Goal: Information Seeking & Learning: Learn about a topic

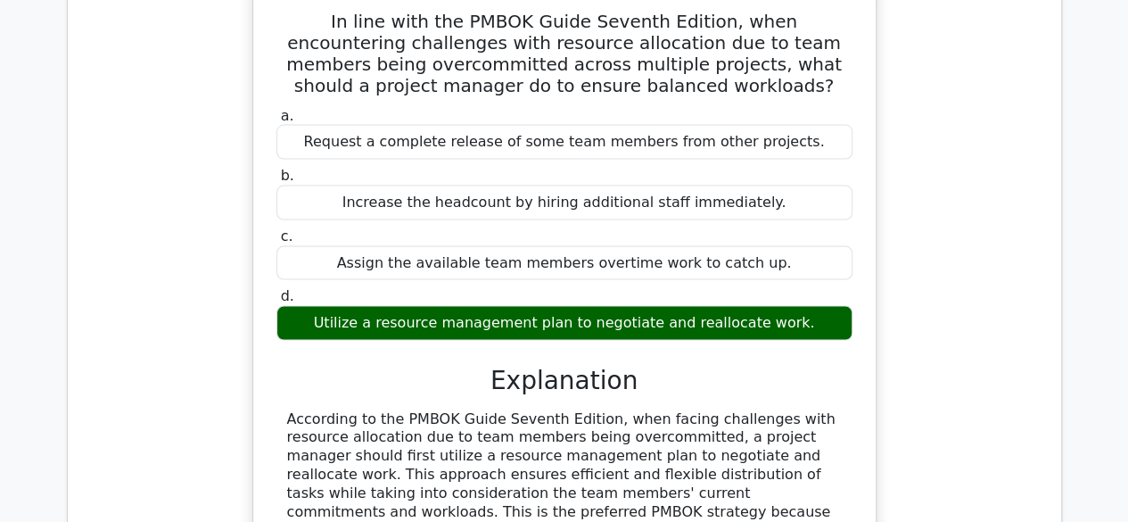
scroll to position [1378, 0]
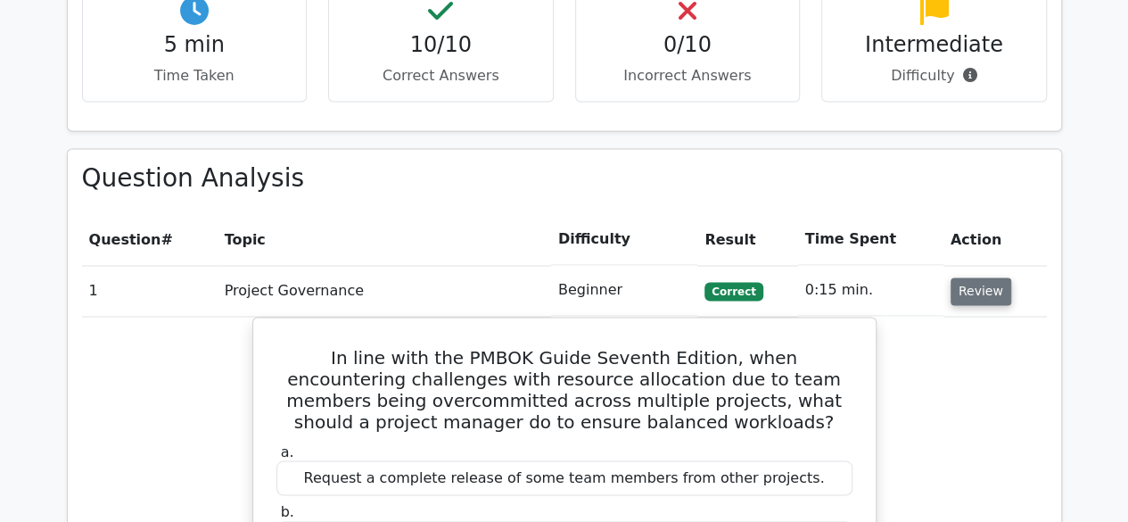
click at [970, 277] on button "Review" at bounding box center [981, 291] width 61 height 28
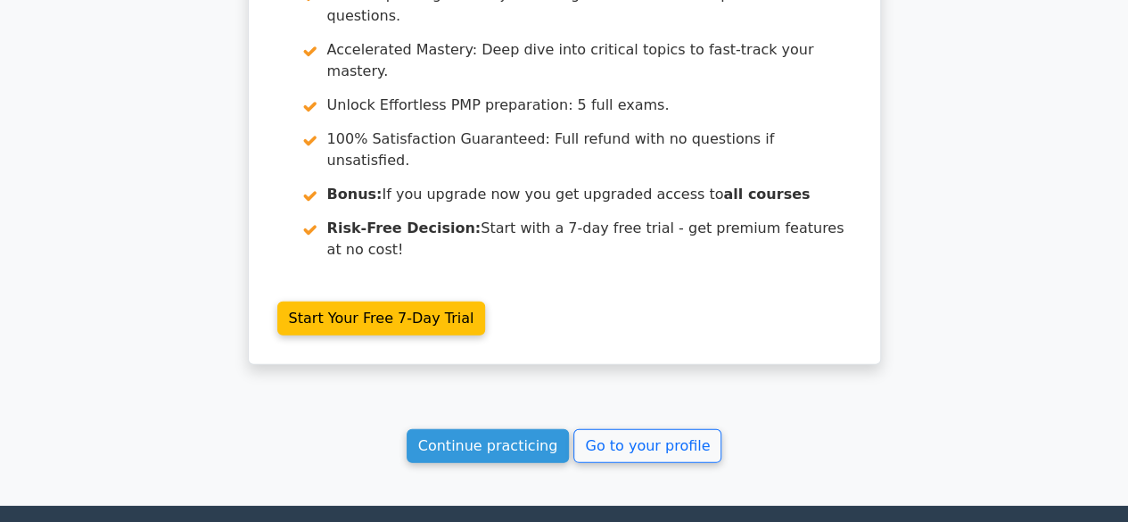
scroll to position [2427, 0]
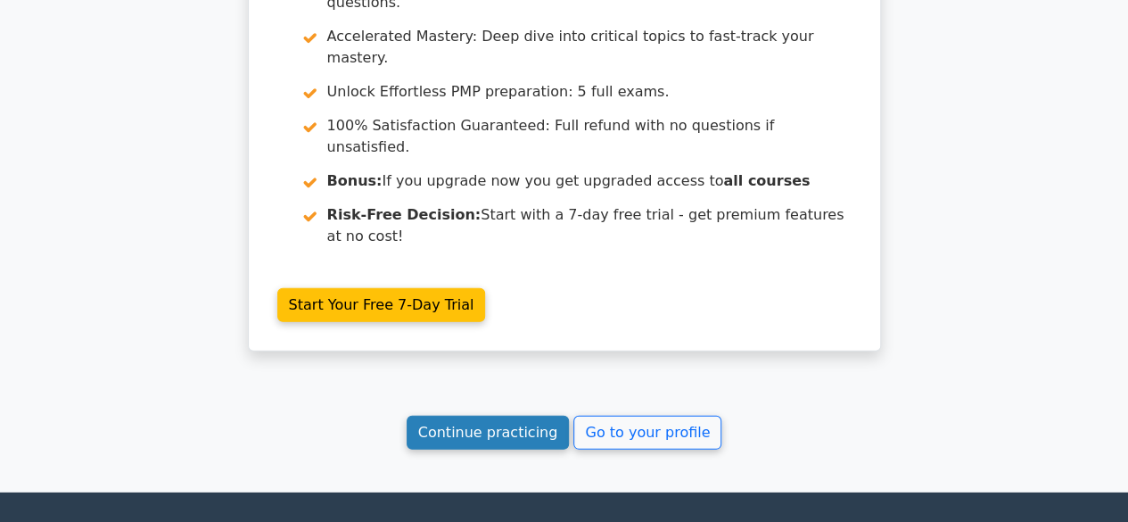
click at [499, 416] on link "Continue practicing" at bounding box center [488, 433] width 163 height 34
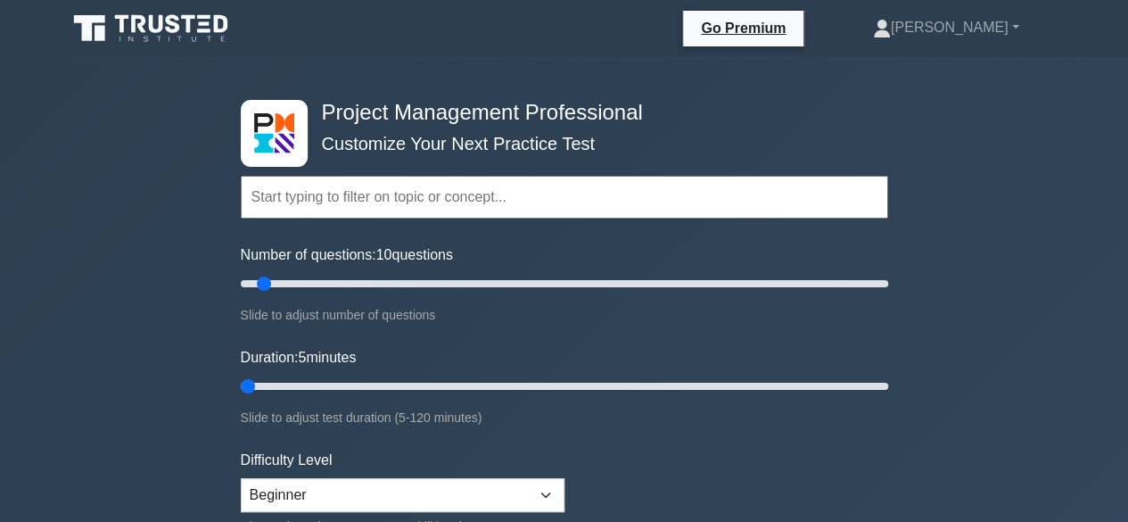
drag, startPoint x: 269, startPoint y: 379, endPoint x: 182, endPoint y: 379, distance: 87.4
type input "5"
click at [241, 379] on input "Duration: 5 minutes" at bounding box center [565, 386] width 648 height 21
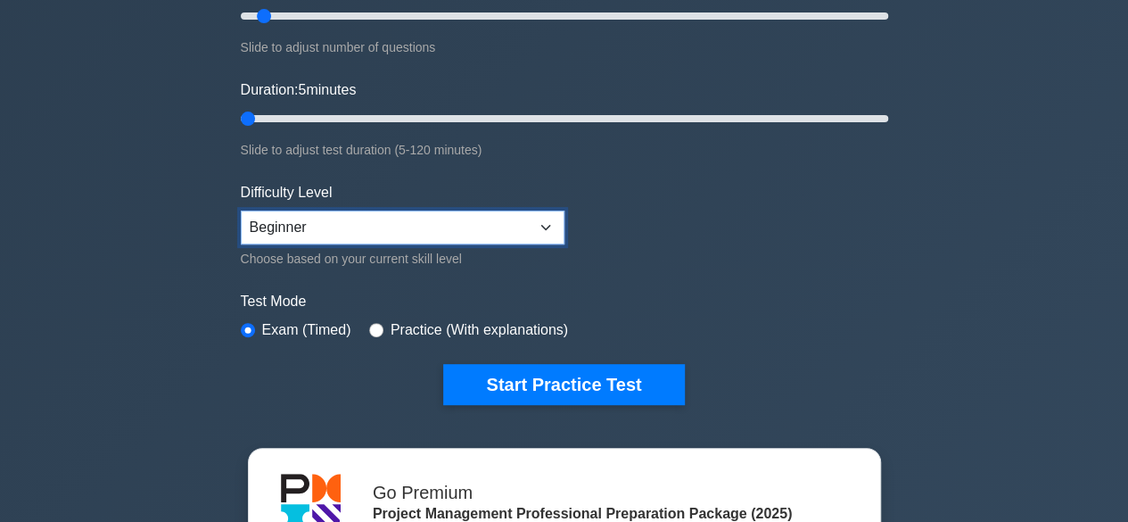
click at [441, 219] on select "Beginner Intermediate Expert" at bounding box center [403, 228] width 324 height 34
select select "intermediate"
click at [241, 211] on select "Beginner Intermediate Expert" at bounding box center [403, 228] width 324 height 34
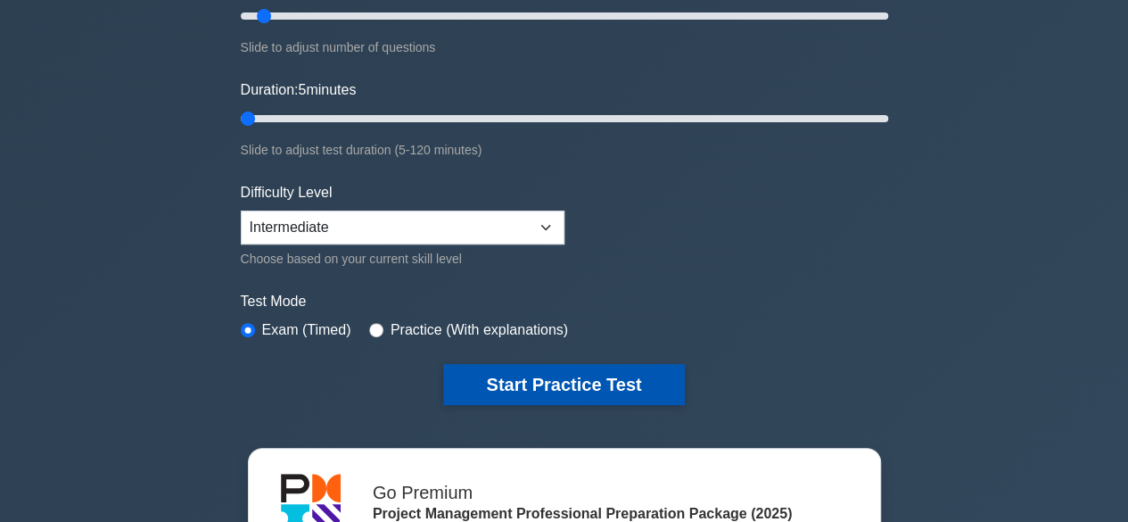
click at [525, 385] on button "Start Practice Test" at bounding box center [563, 384] width 241 height 41
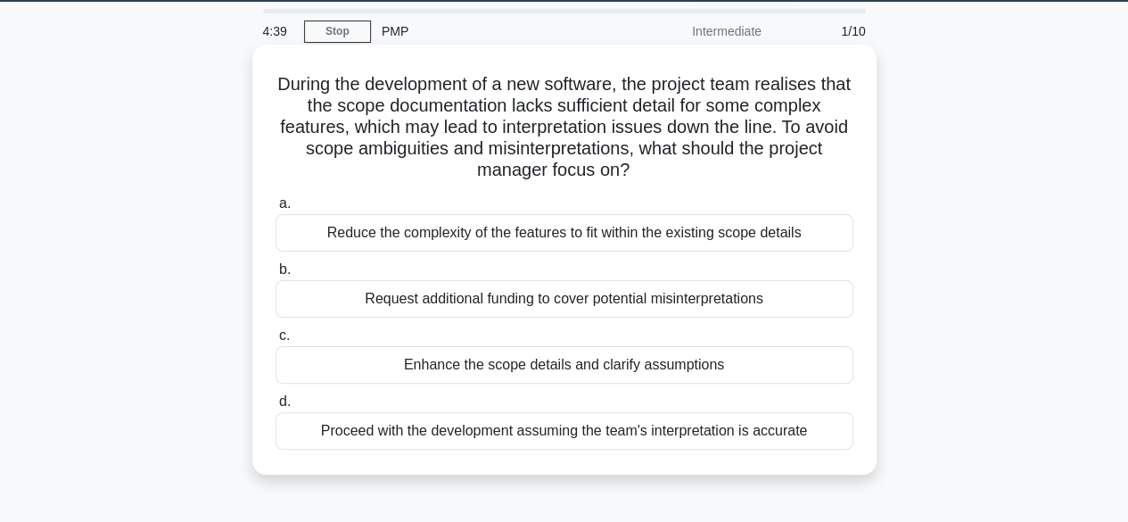
scroll to position [89, 0]
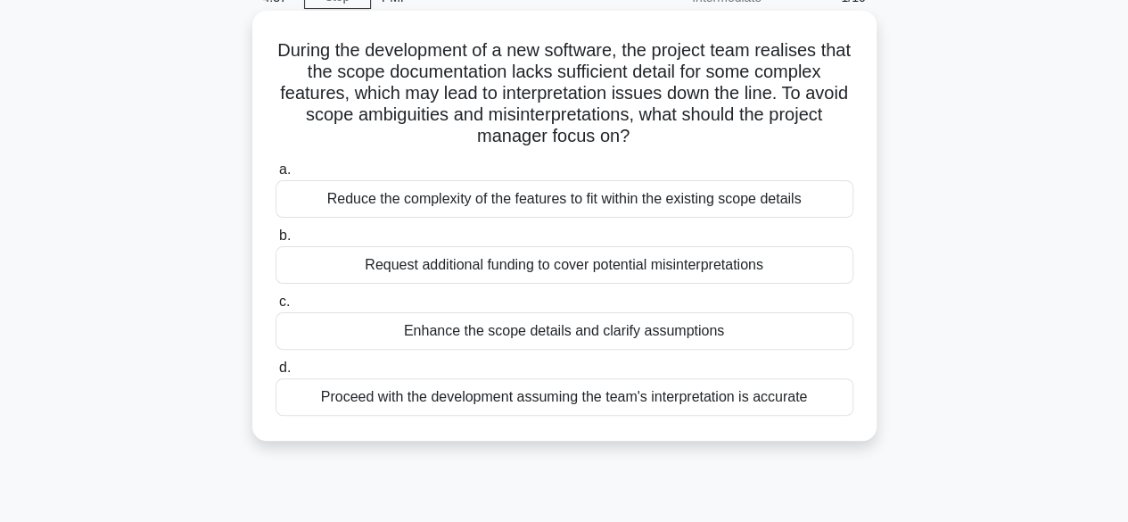
click at [583, 334] on div "Enhance the scope details and clarify assumptions" at bounding box center [565, 330] width 578 height 37
click at [276, 308] on input "c. Enhance the scope details and clarify assumptions" at bounding box center [276, 302] width 0 height 12
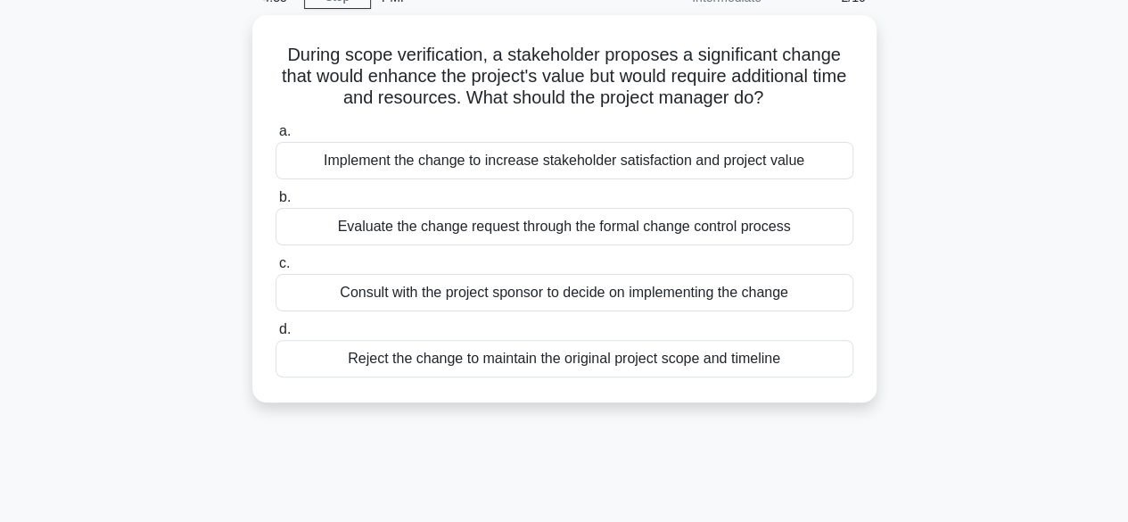
scroll to position [0, 0]
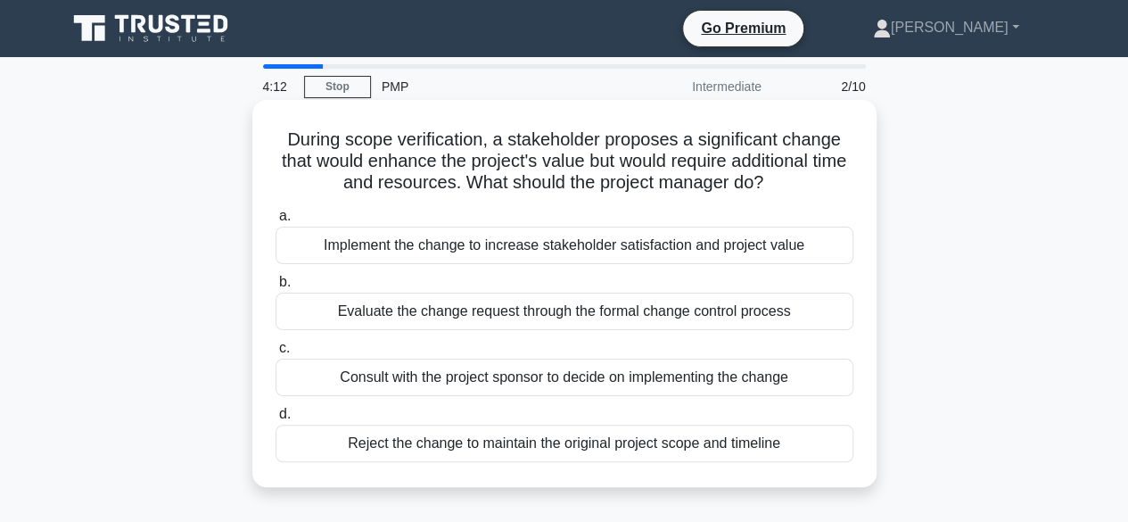
click at [546, 301] on div "Evaluate the change request through the formal change control process" at bounding box center [565, 311] width 578 height 37
click at [276, 288] on input "b. Evaluate the change request through the formal change control process" at bounding box center [276, 283] width 0 height 12
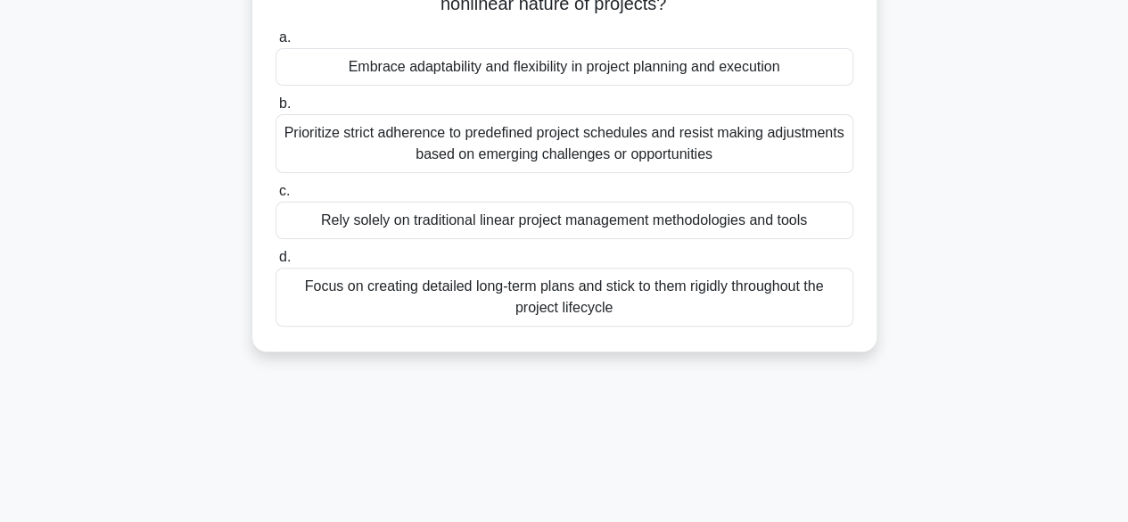
scroll to position [89, 0]
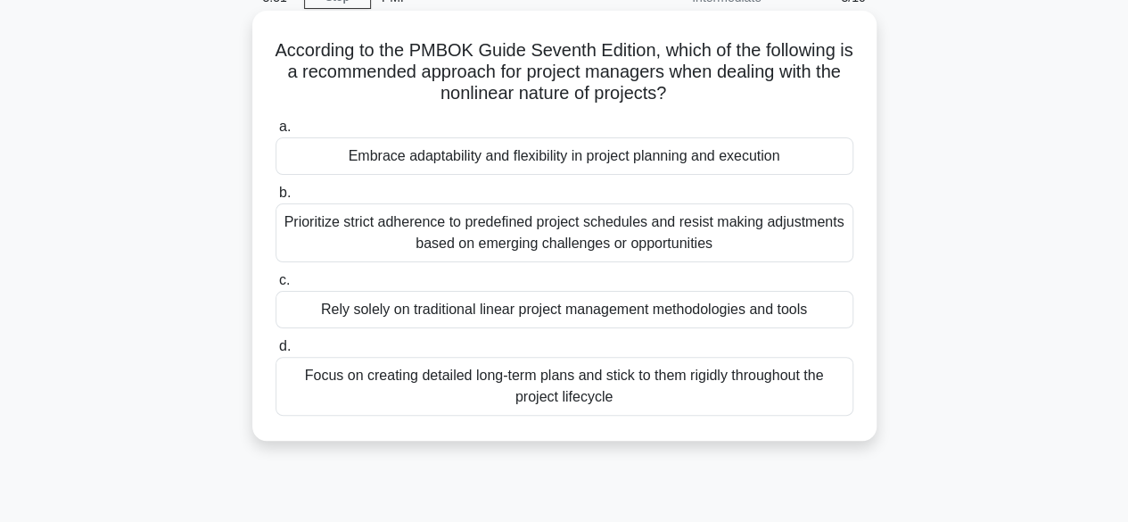
click at [569, 154] on div "Embrace adaptability and flexibility in project planning and execution" at bounding box center [565, 155] width 578 height 37
click at [276, 133] on input "a. Embrace adaptability and flexibility in project planning and execution" at bounding box center [276, 127] width 0 height 12
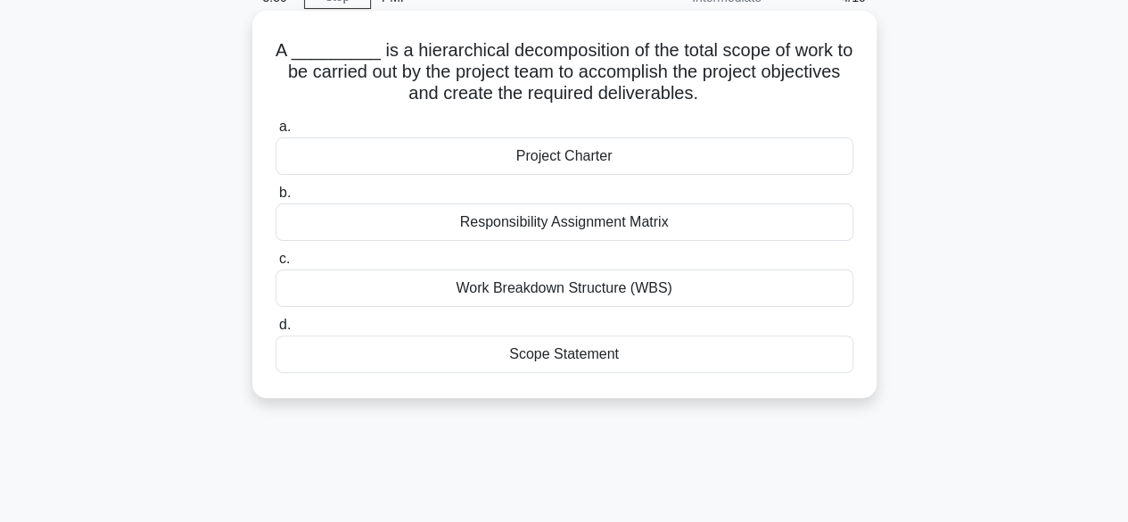
scroll to position [0, 0]
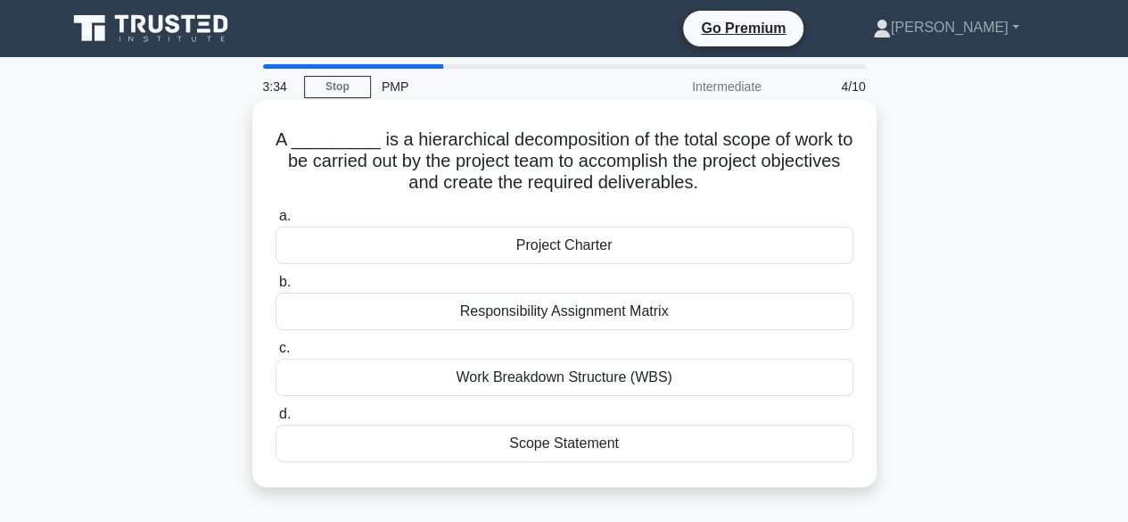
click at [571, 381] on div "Work Breakdown Structure (WBS)" at bounding box center [565, 377] width 578 height 37
click at [276, 354] on input "c. Work Breakdown Structure (WBS)" at bounding box center [276, 349] width 0 height 12
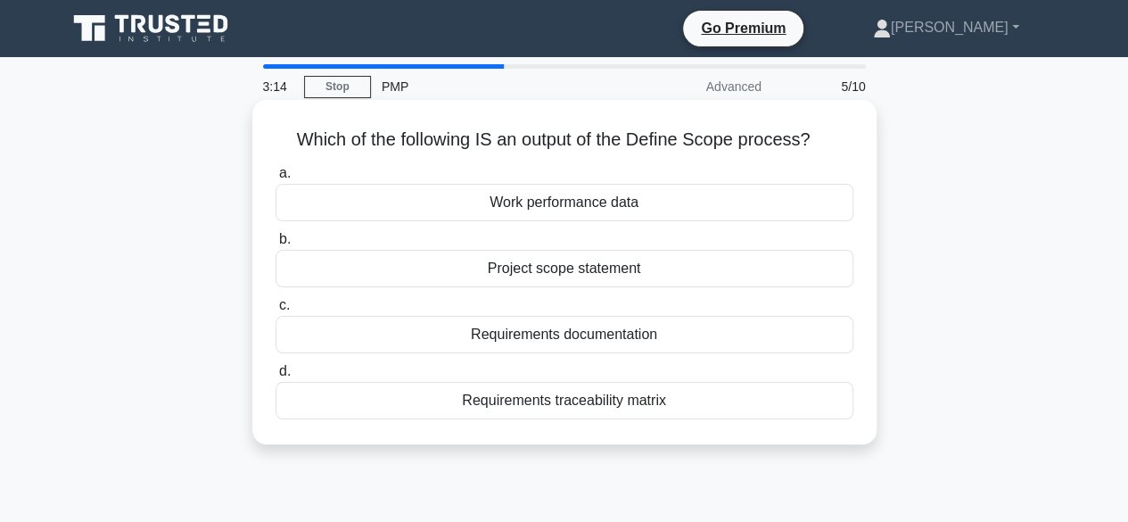
click at [561, 265] on div "Project scope statement" at bounding box center [565, 268] width 578 height 37
click at [276, 245] on input "b. Project scope statement" at bounding box center [276, 240] width 0 height 12
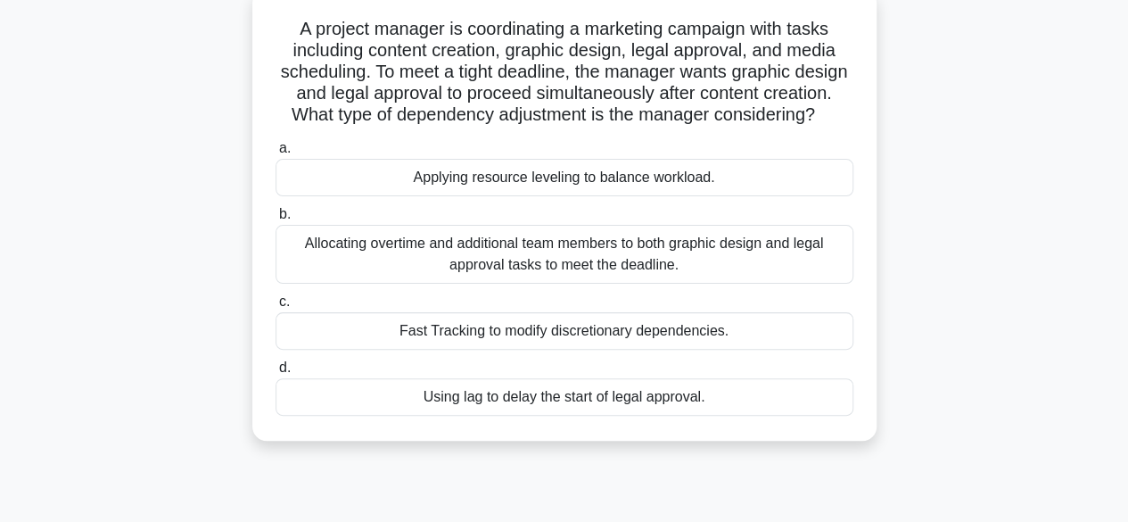
scroll to position [89, 0]
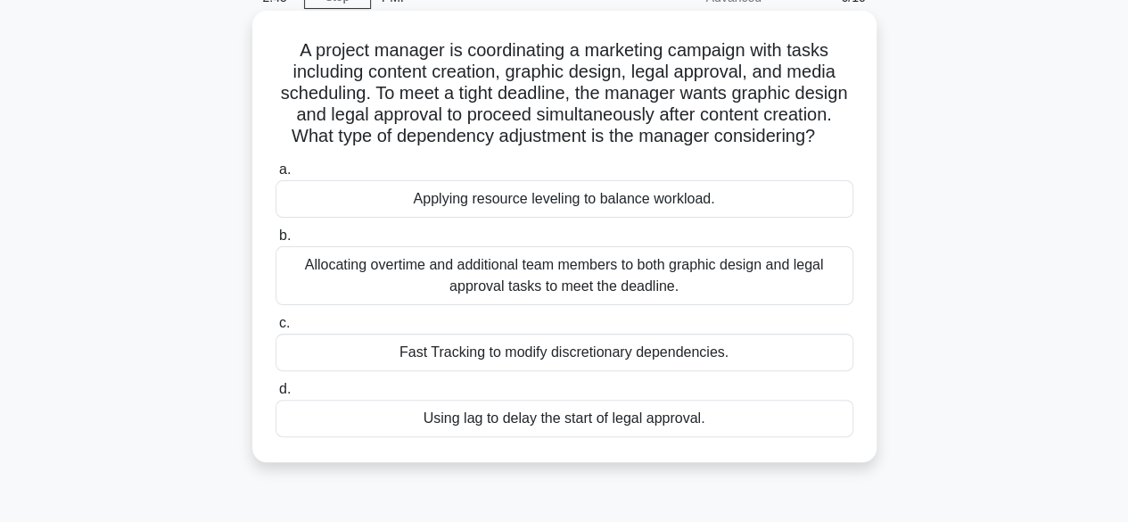
click at [531, 371] on div "Fast Tracking to modify discretionary dependencies." at bounding box center [565, 352] width 578 height 37
click at [276, 329] on input "c. Fast Tracking to modify discretionary dependencies." at bounding box center [276, 324] width 0 height 12
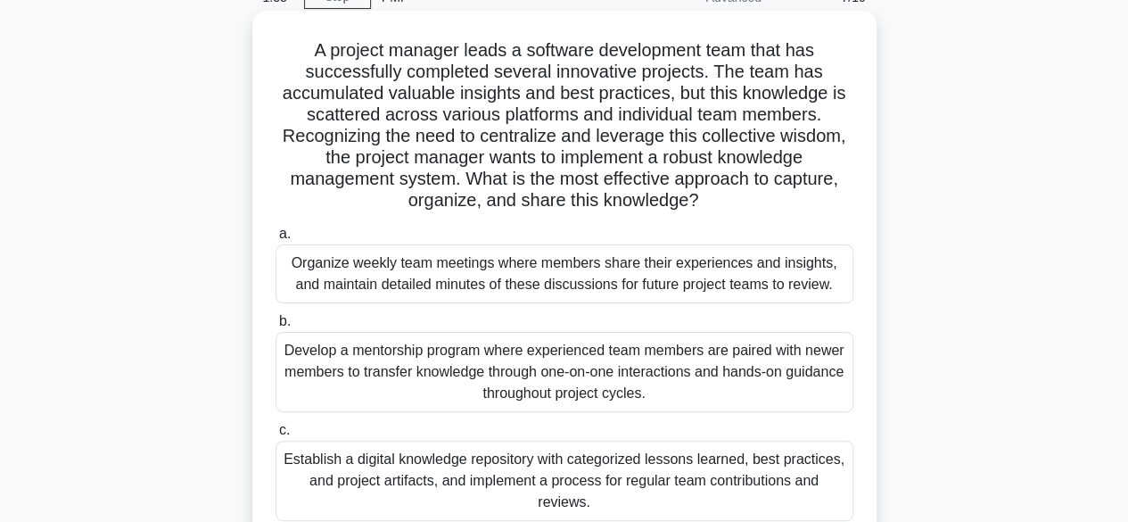
click at [644, 290] on div "Organize weekly team meetings where members share their experiences and insight…" at bounding box center [565, 273] width 578 height 59
click at [276, 240] on input "a. Organize weekly team meetings where members share their experiences and insi…" at bounding box center [276, 234] width 0 height 12
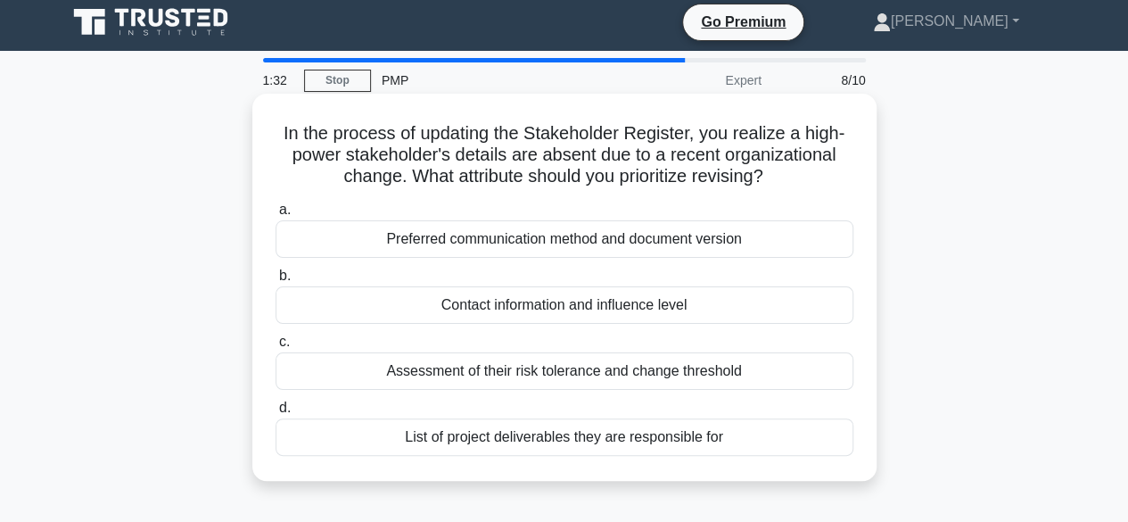
scroll to position [0, 0]
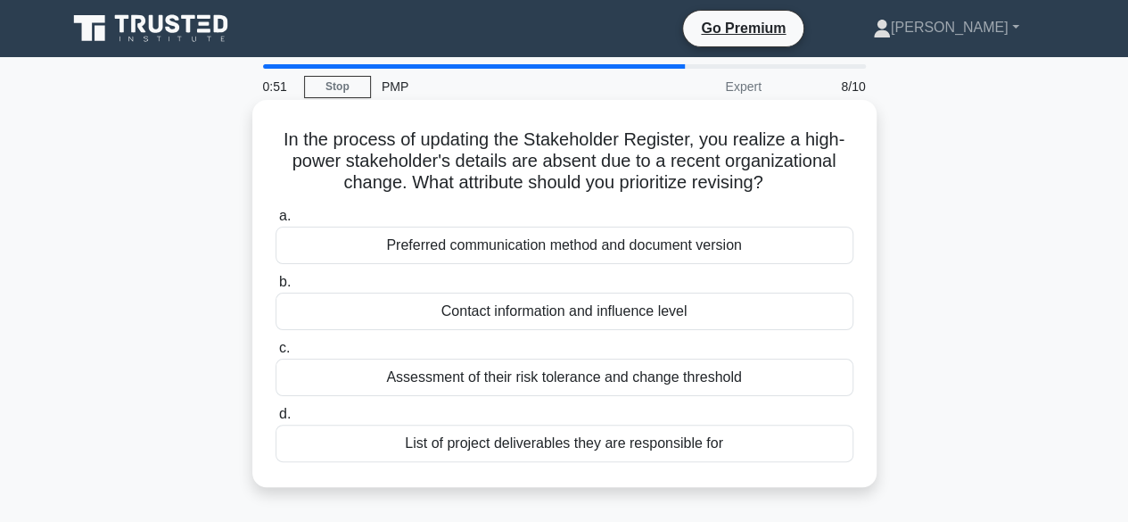
click at [562, 306] on div "Contact information and influence level" at bounding box center [565, 311] width 578 height 37
click at [276, 288] on input "b. Contact information and influence level" at bounding box center [276, 283] width 0 height 12
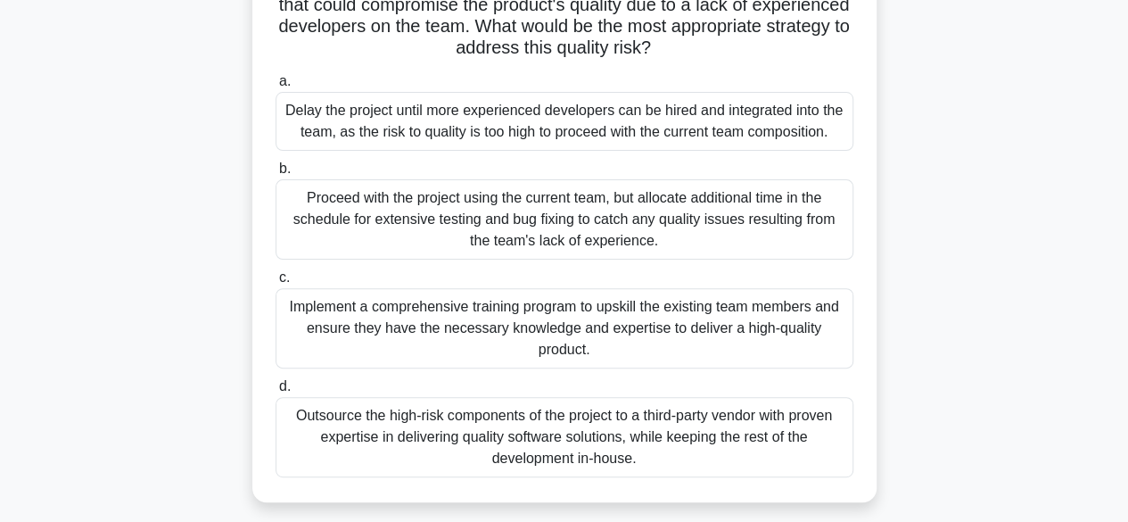
scroll to position [178, 0]
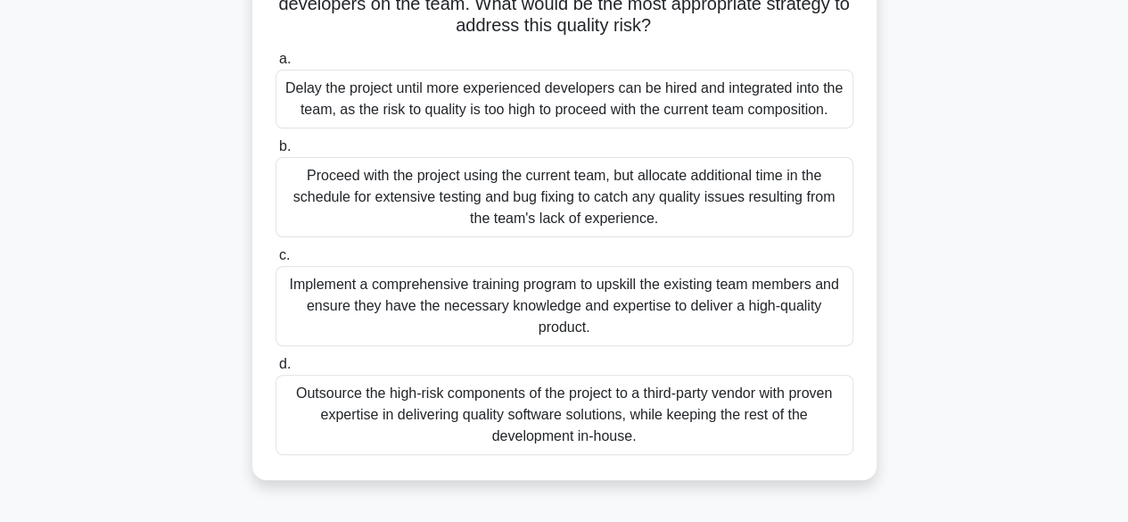
click at [553, 421] on div "Outsource the high-risk components of the project to a third-party vendor with …" at bounding box center [565, 415] width 578 height 80
click at [276, 370] on input "d. Outsource the high-risk components of the project to a third-party vendor wi…" at bounding box center [276, 365] width 0 height 12
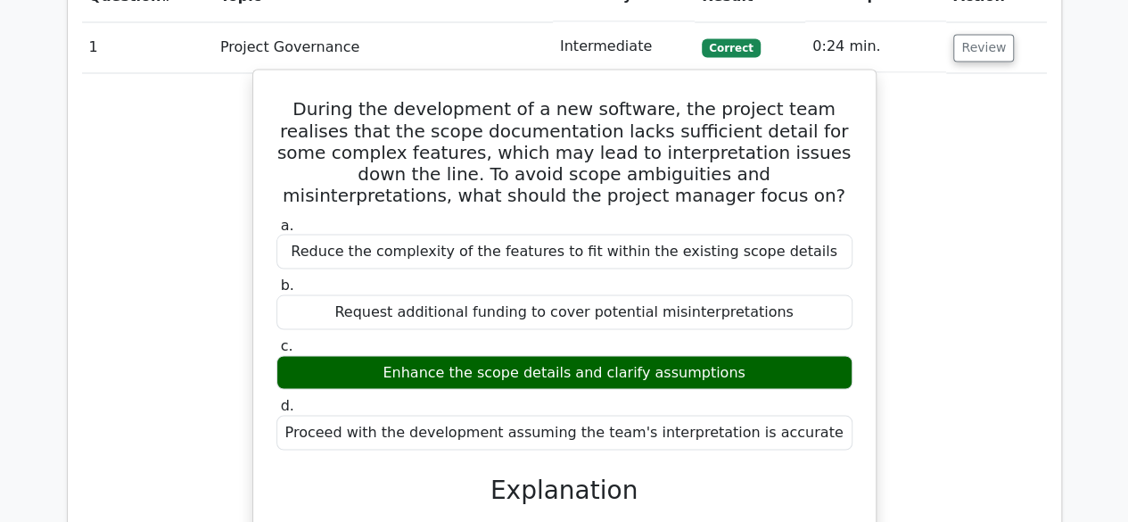
scroll to position [1427, 0]
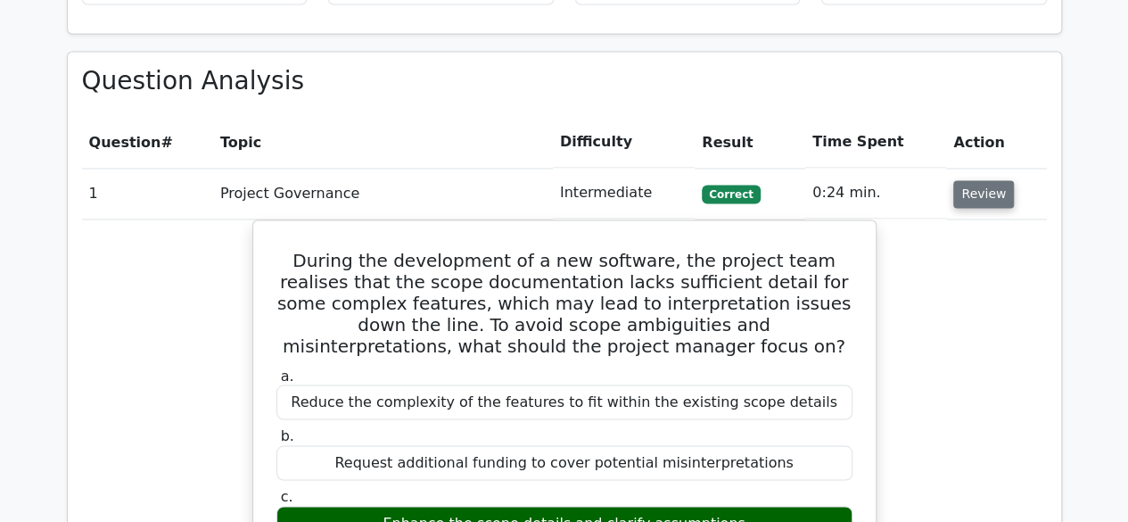
click at [1001, 180] on button "Review" at bounding box center [984, 194] width 61 height 28
